Goal: Task Accomplishment & Management: Use online tool/utility

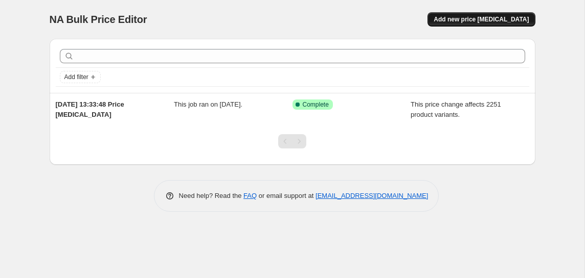
click at [461, 18] on span "Add new price [MEDICAL_DATA]" at bounding box center [480, 19] width 95 height 8
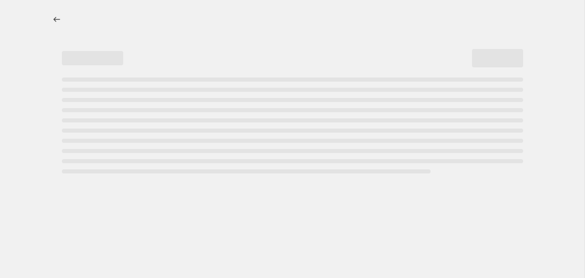
select select "percentage"
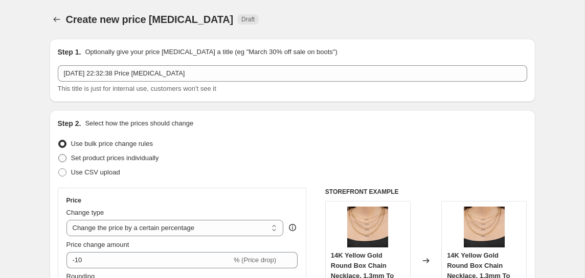
click at [92, 158] on span "Set product prices individually" at bounding box center [115, 158] width 88 height 8
click at [59, 155] on input "Set product prices individually" at bounding box center [58, 154] width 1 height 1
radio input "true"
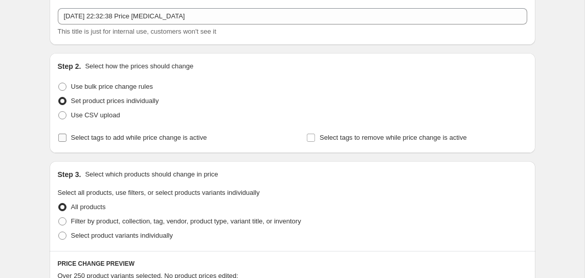
scroll to position [60, 0]
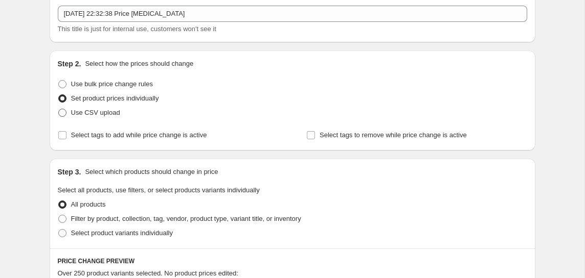
click at [86, 110] on span "Use CSV upload" at bounding box center [95, 113] width 49 height 8
click at [59, 109] on input "Use CSV upload" at bounding box center [58, 109] width 1 height 1
radio input "true"
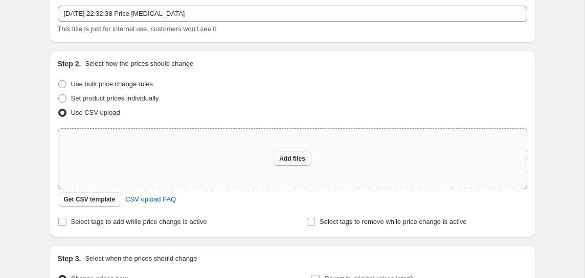
click at [283, 153] on button "Add files" at bounding box center [292, 159] width 38 height 14
type input "C:\fakepath\Gsheet_updated_fixed - Sheet1.csv"
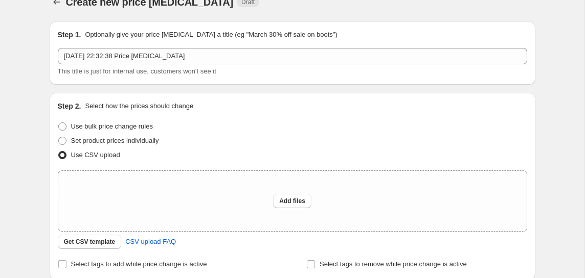
scroll to position [18, 0]
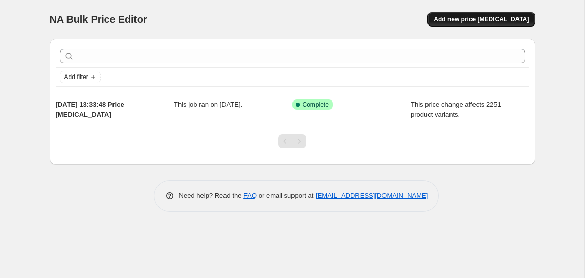
click at [477, 19] on span "Add new price [MEDICAL_DATA]" at bounding box center [480, 19] width 95 height 8
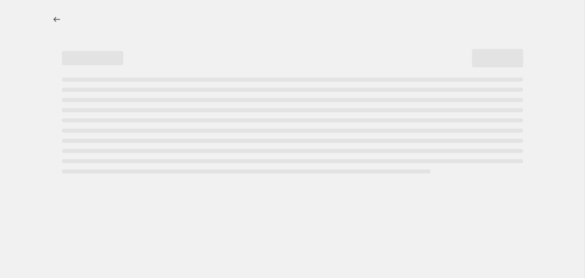
select select "percentage"
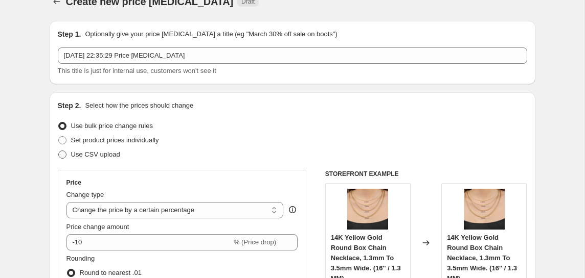
scroll to position [19, 0]
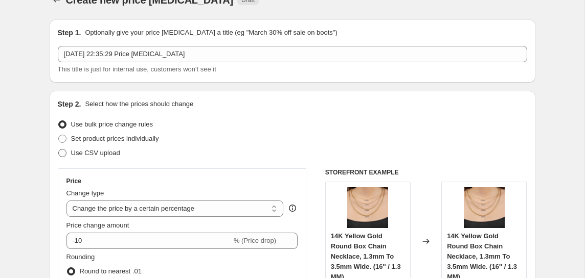
click at [105, 152] on span "Use CSV upload" at bounding box center [95, 153] width 49 height 8
click at [59, 150] on input "Use CSV upload" at bounding box center [58, 149] width 1 height 1
radio input "true"
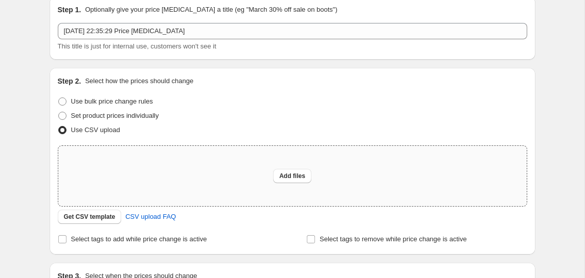
scroll to position [81, 0]
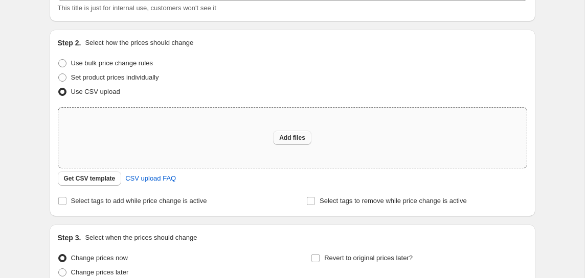
click at [290, 143] on button "Add files" at bounding box center [292, 138] width 38 height 14
type input "C:\fakepath\Gsheet_updated_fixed - Sheet1.csv"
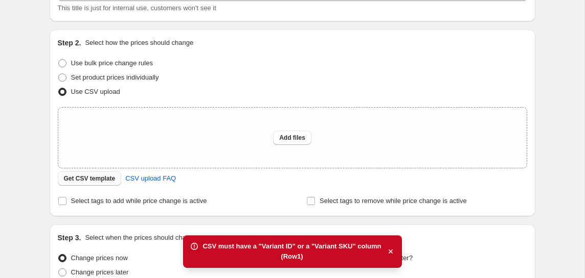
click at [104, 179] on span "Get CSV template" at bounding box center [90, 179] width 52 height 8
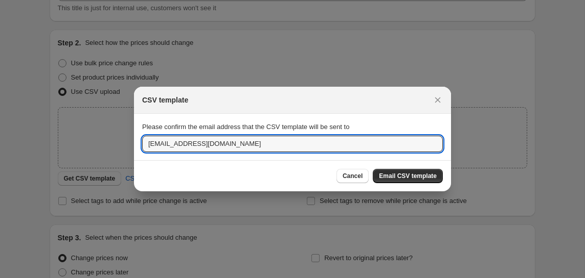
drag, startPoint x: 249, startPoint y: 143, endPoint x: 90, endPoint y: 131, distance: 159.8
type input "[EMAIL_ADDRESS][DOMAIN_NAME]"
click at [399, 179] on span "Email CSV template" at bounding box center [408, 176] width 58 height 8
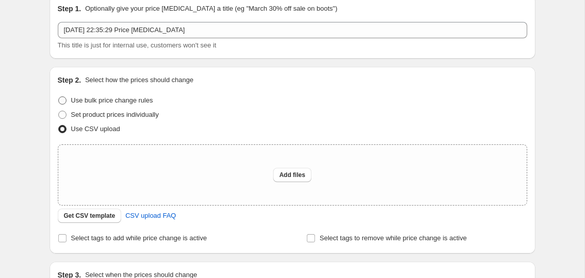
scroll to position [39, 0]
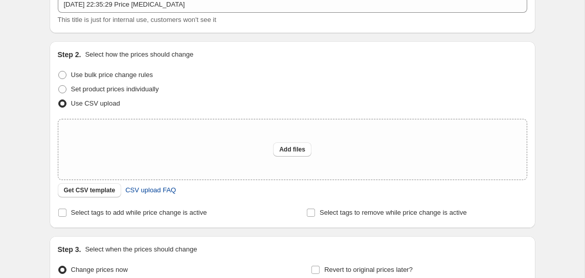
click at [125, 212] on span "Select tags to add while price change is active" at bounding box center [139, 213] width 136 height 8
click at [66, 212] on input "Select tags to add while price change is active" at bounding box center [62, 213] width 8 height 8
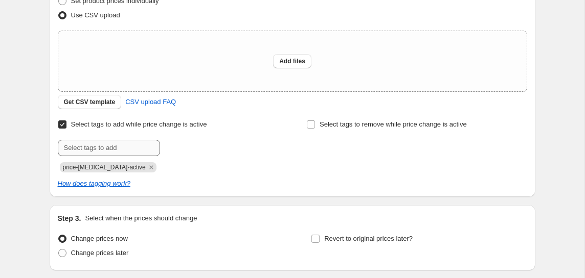
scroll to position [162, 0]
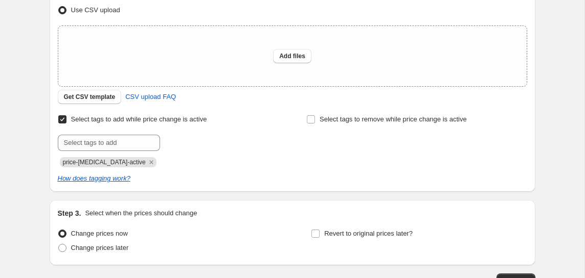
click at [62, 120] on input "Select tags to add while price change is active" at bounding box center [62, 119] width 8 height 8
checkbox input "false"
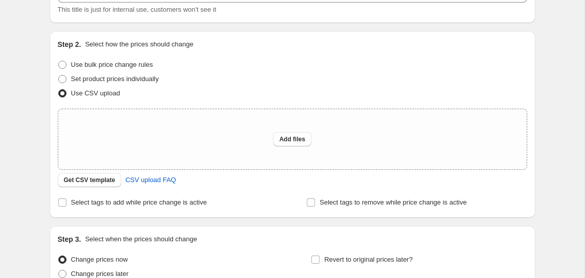
scroll to position [72, 0]
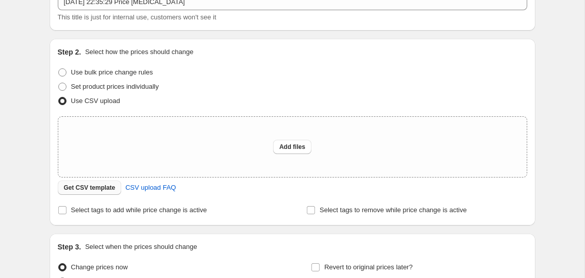
click at [92, 186] on span "Get CSV template" at bounding box center [90, 188] width 52 height 8
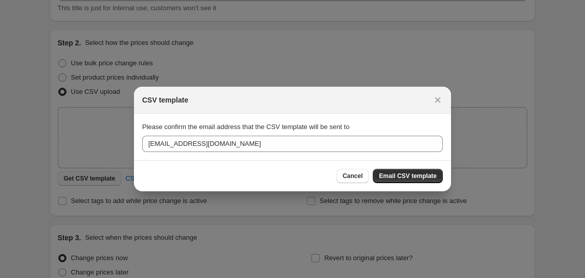
scroll to position [0, 0]
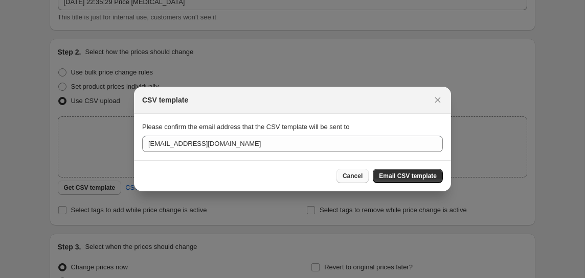
click at [340, 179] on button "Cancel" at bounding box center [352, 176] width 32 height 14
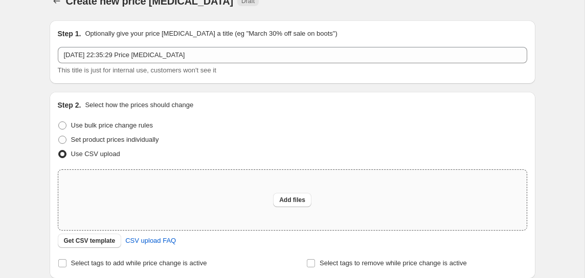
scroll to position [20, 0]
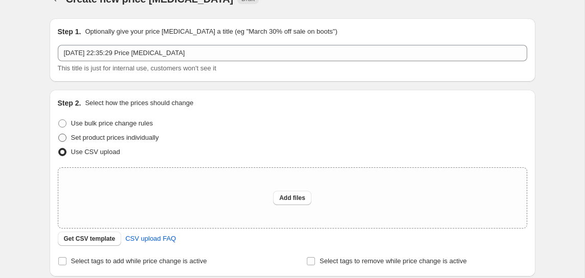
click at [135, 138] on span "Set product prices individually" at bounding box center [115, 138] width 88 height 8
click at [59, 134] on input "Set product prices individually" at bounding box center [58, 134] width 1 height 1
radio input "true"
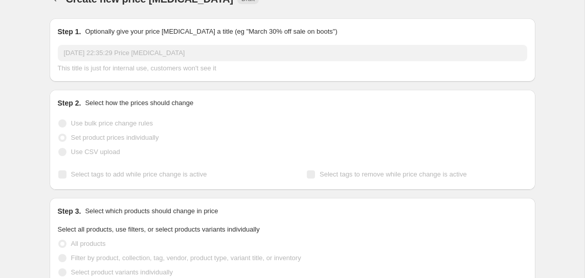
click at [134, 128] on span "Use bulk price change rules" at bounding box center [112, 124] width 82 height 10
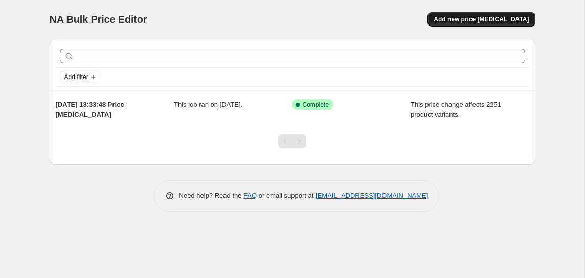
click at [478, 12] on button "Add new price [MEDICAL_DATA]" at bounding box center [480, 19] width 107 height 14
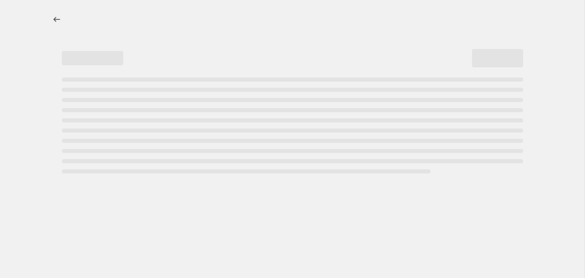
select select "percentage"
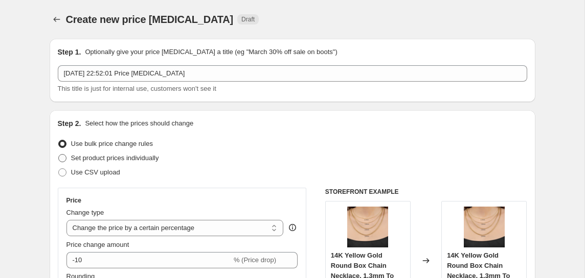
scroll to position [8, 0]
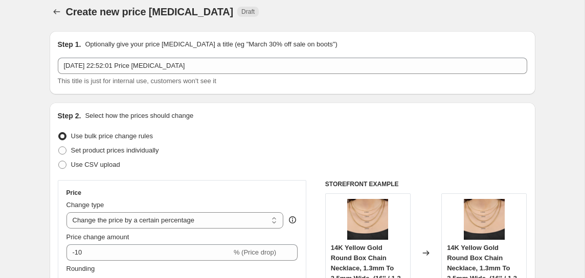
click at [63, 175] on div "Step 2. Select how the prices should change Use bulk price change rules Set pro…" at bounding box center [292, 282] width 469 height 342
click at [67, 169] on label "Use CSV upload" at bounding box center [89, 165] width 62 height 14
click at [59, 161] on input "Use CSV upload" at bounding box center [58, 161] width 1 height 1
radio input "true"
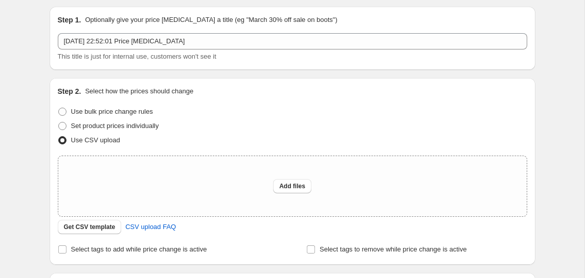
scroll to position [36, 0]
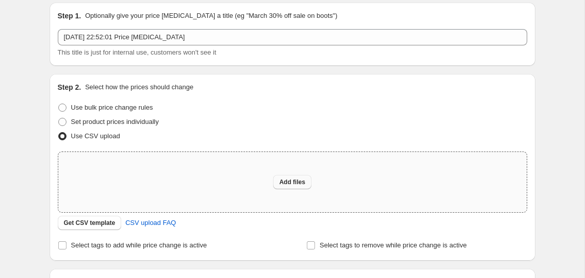
click at [301, 182] on span "Add files" at bounding box center [292, 182] width 26 height 8
type input "C:\fakepath\final product expoert .csv"
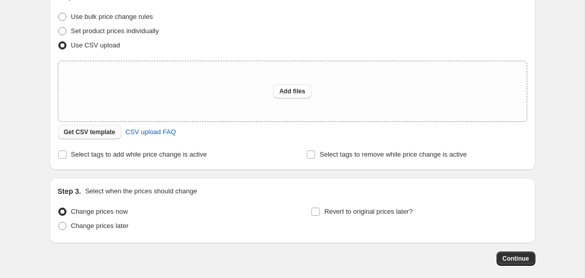
scroll to position [149, 0]
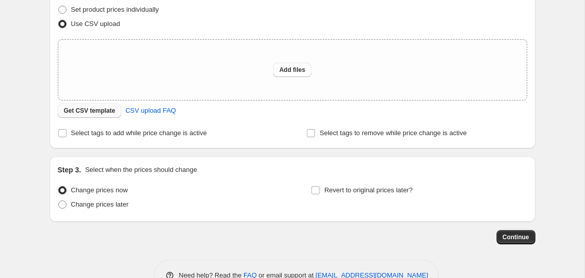
click at [109, 114] on span "Get CSV template" at bounding box center [90, 111] width 52 height 8
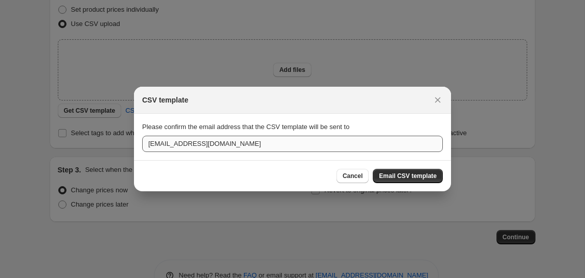
click at [227, 151] on section "Please confirm the email address that the CSV template will be sent to ejinc18@…" at bounding box center [292, 137] width 317 height 46
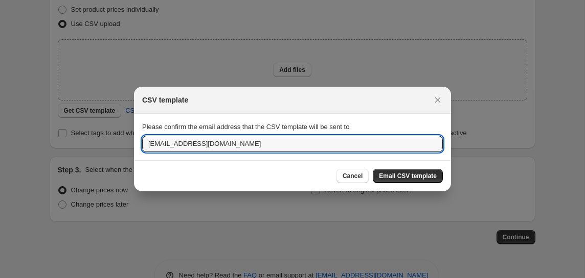
drag, startPoint x: 227, startPoint y: 148, endPoint x: 60, endPoint y: 145, distance: 167.1
type input "[EMAIL_ADDRESS][DOMAIN_NAME]"
click at [418, 177] on span "Email CSV template" at bounding box center [408, 176] width 58 height 8
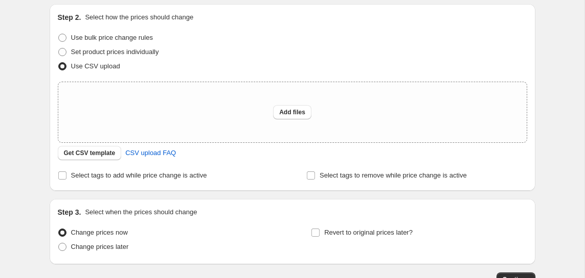
scroll to position [104, 0]
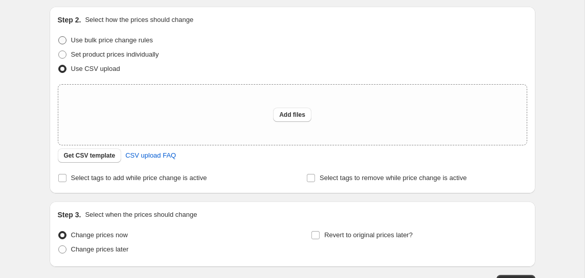
click at [146, 42] on span "Use bulk price change rules" at bounding box center [112, 40] width 82 height 8
click at [59, 37] on input "Use bulk price change rules" at bounding box center [58, 36] width 1 height 1
radio input "true"
select select "percentage"
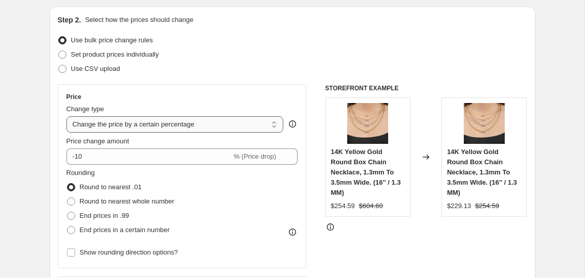
click at [166, 126] on select "Change the price to a certain amount Change the price by a certain amount Chang…" at bounding box center [174, 124] width 217 height 16
click at [66, 116] on select "Change the price to a certain amount Change the price by a certain amount Chang…" at bounding box center [174, 124] width 217 height 16
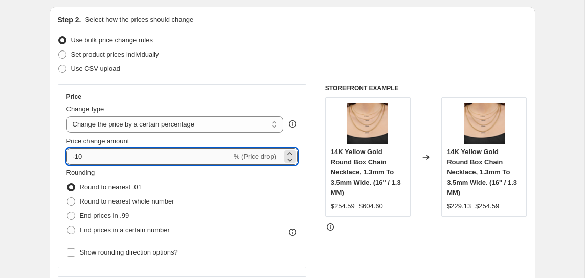
click at [160, 157] on input "-10" at bounding box center [148, 157] width 165 height 16
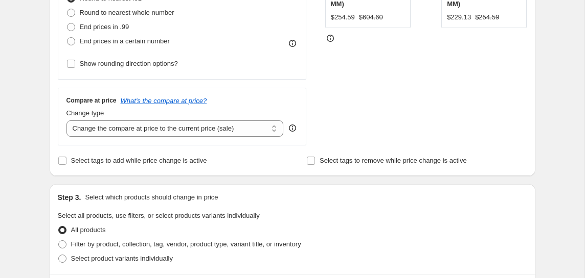
scroll to position [297, 0]
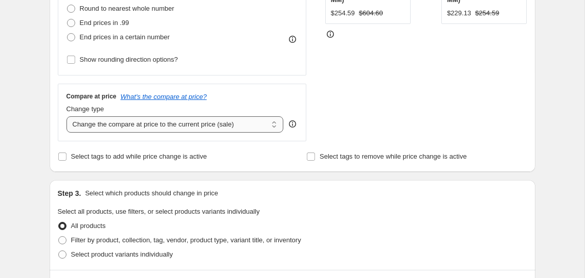
click at [172, 125] on select "Change the compare at price to the current price (sale) Change the compare at p…" at bounding box center [174, 124] width 217 height 16
click at [66, 116] on select "Change the compare at price to the current price (sale) Change the compare at p…" at bounding box center [174, 124] width 217 height 16
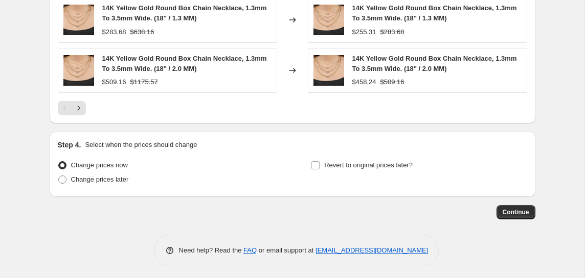
scroll to position [759, 0]
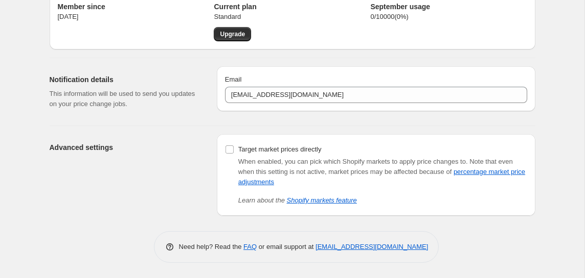
scroll to position [45, 0]
